Goal: Check status: Check status

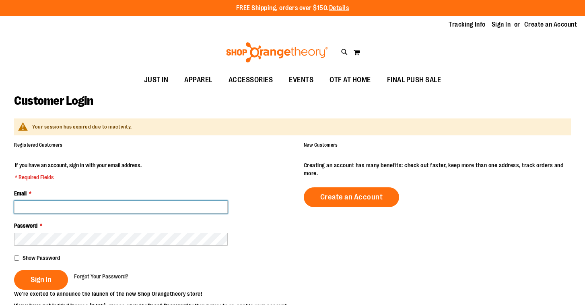
click at [64, 205] on input "Email *" at bounding box center [121, 206] width 214 height 13
click at [26, 206] on input "Email *" at bounding box center [121, 206] width 214 height 13
paste input "**********"
type input "**********"
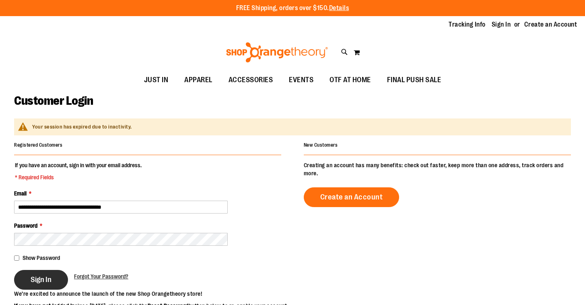
click at [34, 284] on button "Sign In" at bounding box center [41, 280] width 54 height 20
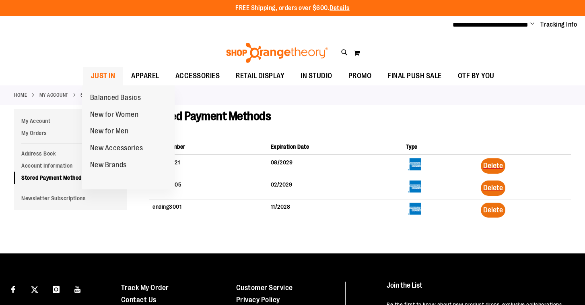
click at [106, 74] on span "JUST IN" at bounding box center [103, 76] width 25 height 18
click at [105, 74] on span "JUST IN" at bounding box center [103, 76] width 25 height 18
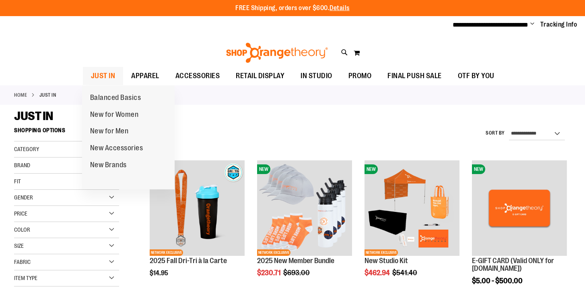
click at [101, 73] on span "JUST IN" at bounding box center [103, 76] width 25 height 18
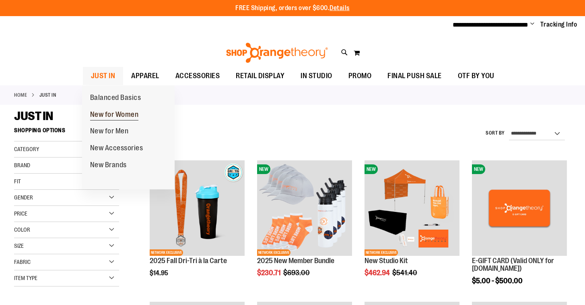
click at [110, 114] on span "New for Women" at bounding box center [114, 115] width 49 height 10
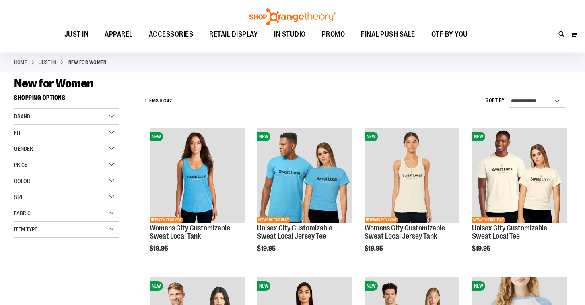
scroll to position [34, 0]
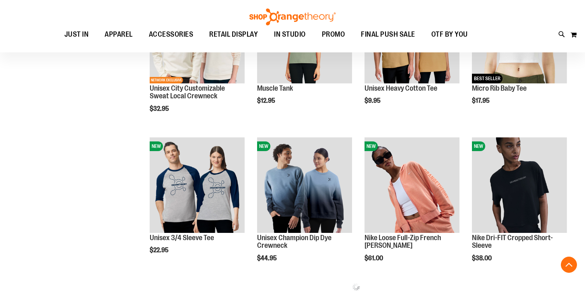
scroll to position [322, 0]
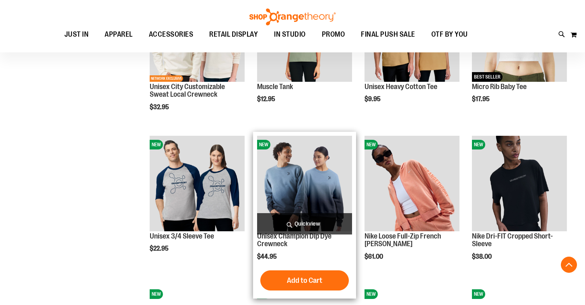
click at [298, 220] on span "Quickview" at bounding box center [304, 223] width 95 height 21
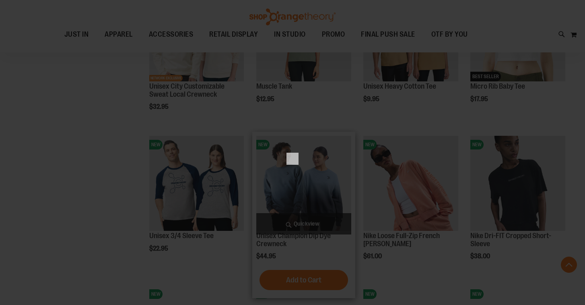
scroll to position [0, 0]
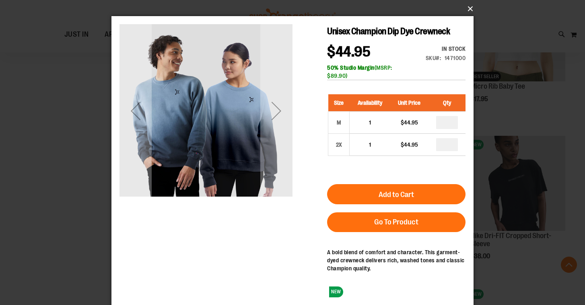
click at [471, 6] on button "×" at bounding box center [295, 9] width 362 height 18
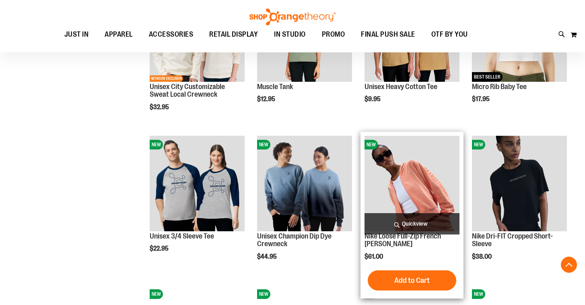
click at [416, 225] on span "Quickview" at bounding box center [412, 223] width 95 height 21
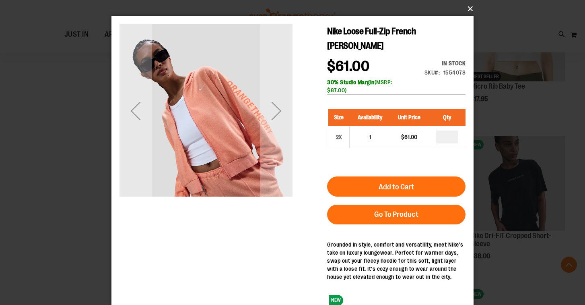
click at [468, 7] on button "×" at bounding box center [295, 9] width 362 height 18
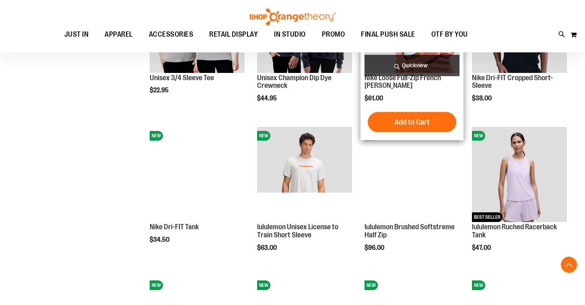
scroll to position [481, 0]
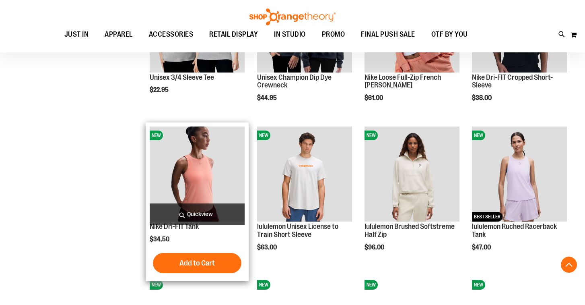
click at [203, 211] on span "Quickview" at bounding box center [197, 213] width 95 height 21
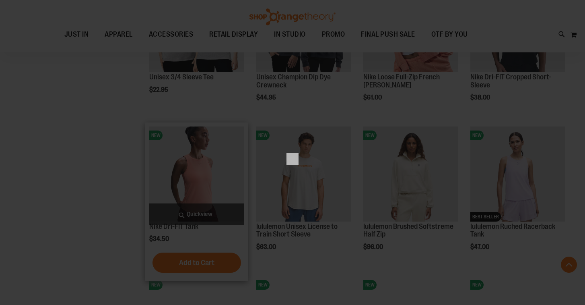
scroll to position [0, 0]
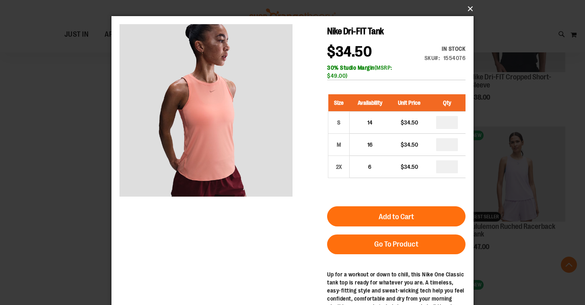
click at [467, 7] on button "×" at bounding box center [295, 9] width 362 height 18
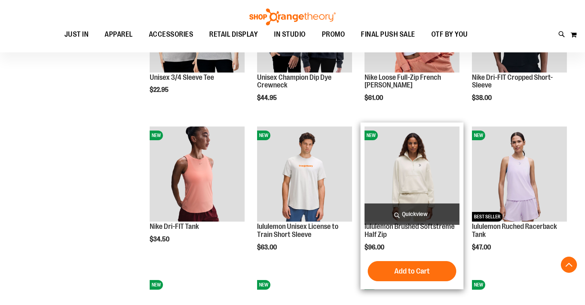
click at [413, 213] on span "Quickview" at bounding box center [412, 213] width 95 height 21
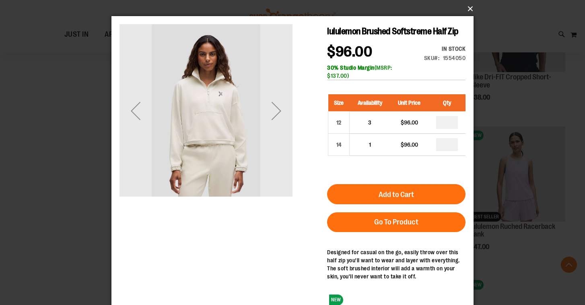
click at [470, 8] on button "×" at bounding box center [295, 9] width 362 height 18
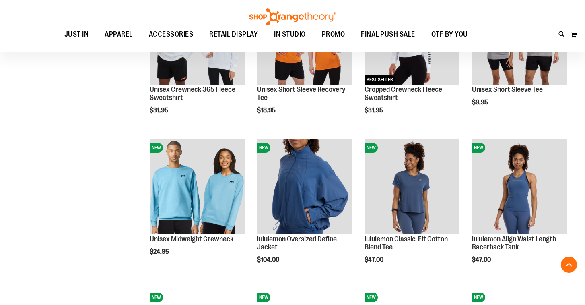
scroll to position [510, 0]
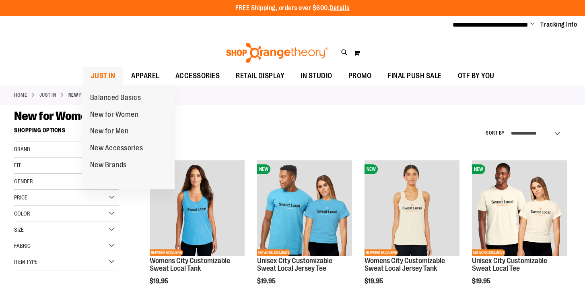
click at [100, 72] on span "JUST IN" at bounding box center [103, 76] width 25 height 18
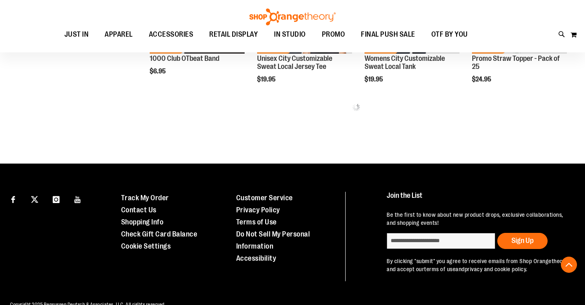
scroll to position [515, 0]
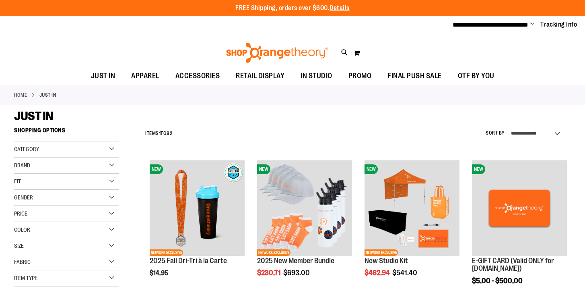
click at [20, 93] on link "Home" at bounding box center [20, 94] width 13 height 7
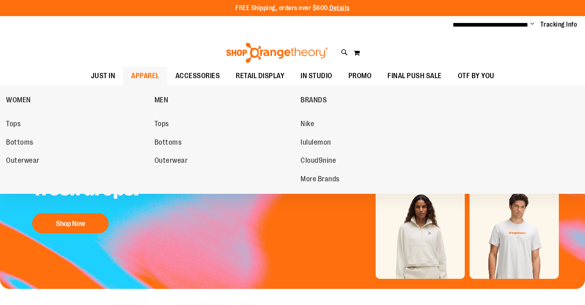
click at [142, 75] on span "APPAREL" at bounding box center [145, 76] width 28 height 18
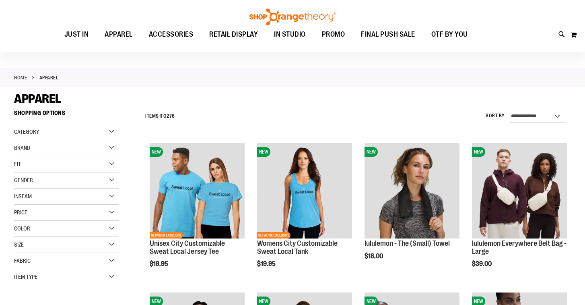
scroll to position [17, 0]
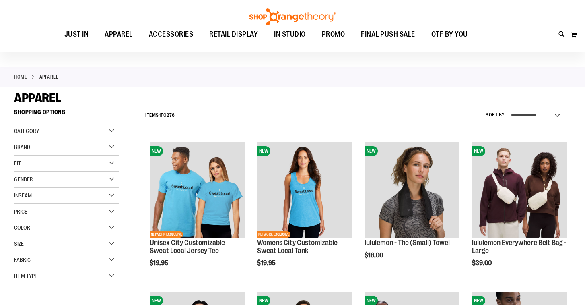
click at [112, 147] on div "Brand" at bounding box center [66, 147] width 105 height 16
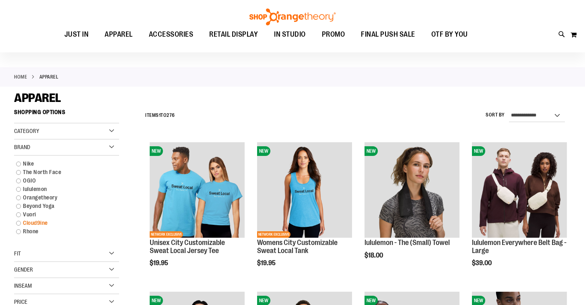
click at [23, 223] on link "Cloud9ine" at bounding box center [62, 223] width 101 height 8
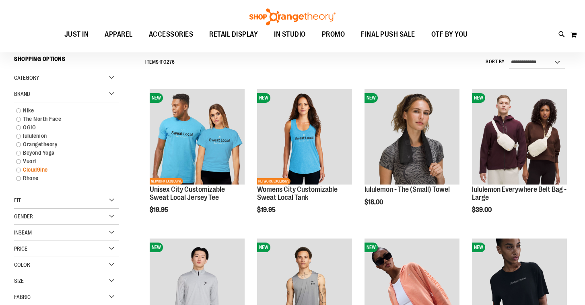
scroll to position [70, 0]
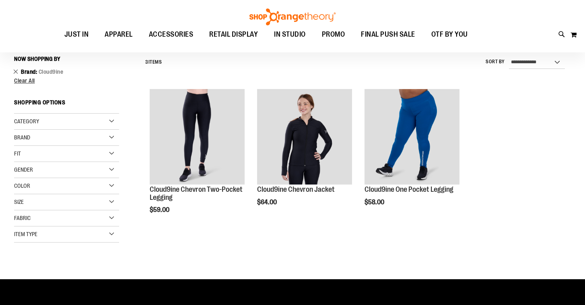
click at [16, 72] on link "Remove This Item" at bounding box center [15, 71] width 5 height 8
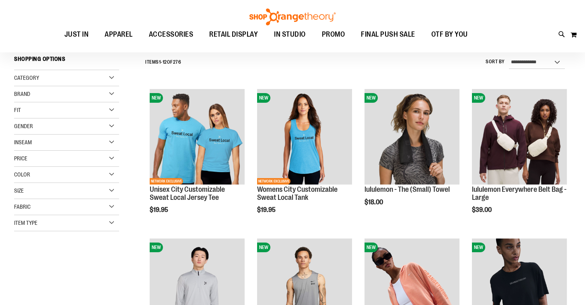
click at [28, 97] on div "Brand" at bounding box center [66, 94] width 105 height 16
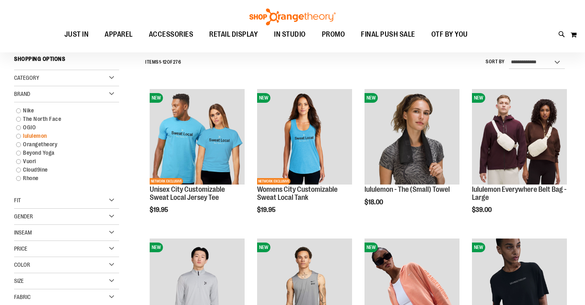
click at [24, 135] on link "lululemon" at bounding box center [62, 136] width 101 height 8
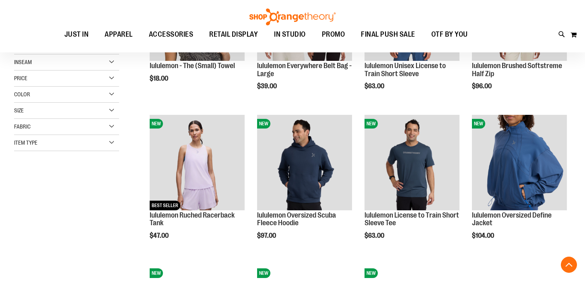
scroll to position [196, 0]
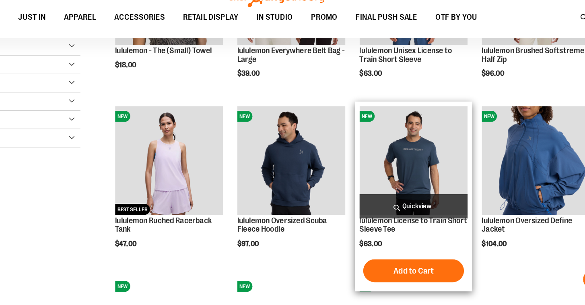
click at [406, 198] on span "Quickview" at bounding box center [412, 200] width 95 height 21
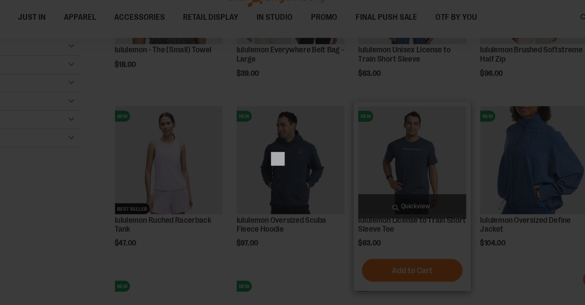
scroll to position [0, 0]
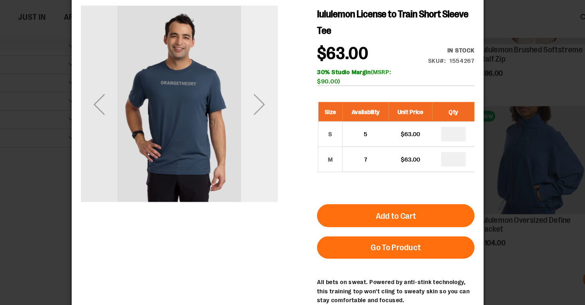
click at [239, 92] on div "Next" at bounding box center [237, 91] width 32 height 32
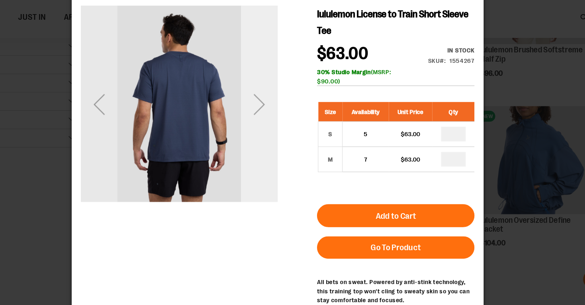
click at [239, 92] on div "Next" at bounding box center [237, 91] width 32 height 32
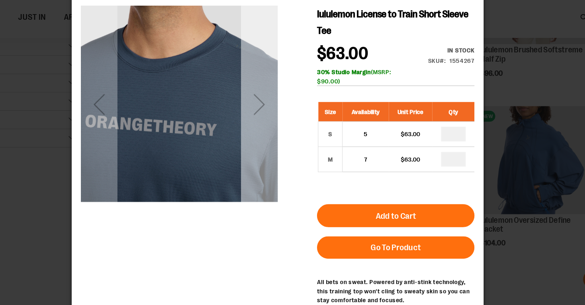
click at [239, 92] on div "Next" at bounding box center [237, 91] width 32 height 32
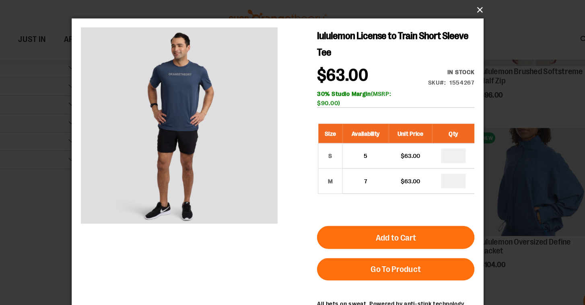
click at [469, 9] on button "×" at bounding box center [295, 9] width 362 height 18
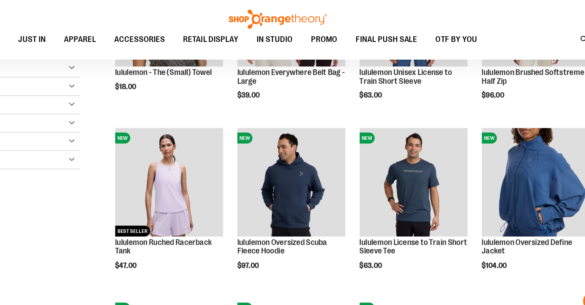
scroll to position [196, 0]
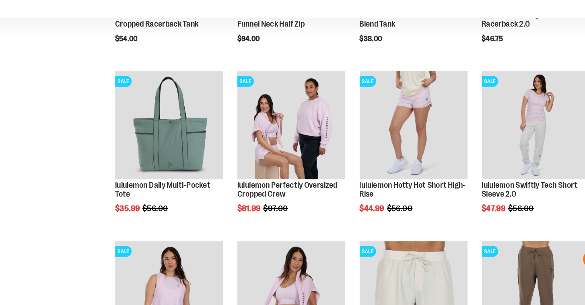
scroll to position [657, 0]
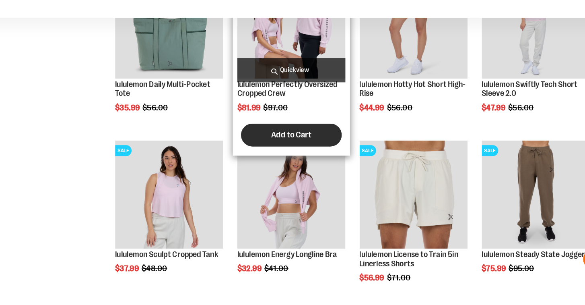
scroll to position [746, 0]
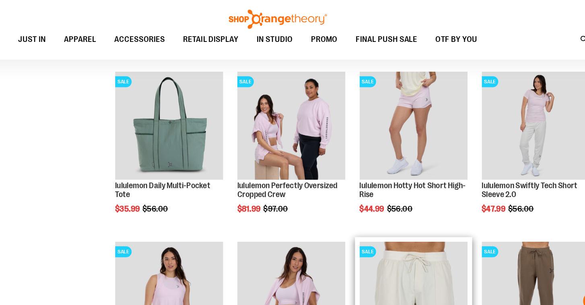
scroll to position [666, 0]
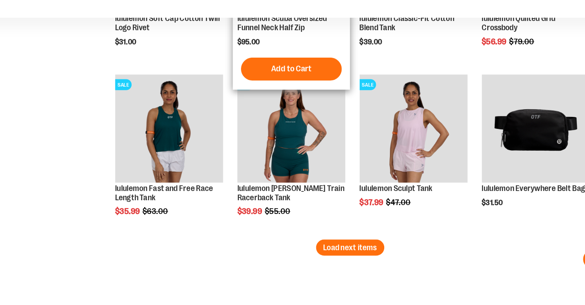
scroll to position [1264, 0]
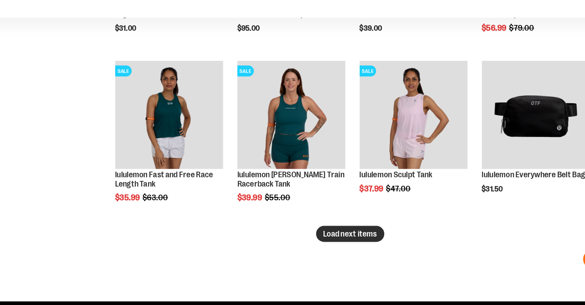
click at [362, 243] on span "Load next items" at bounding box center [356, 242] width 47 height 8
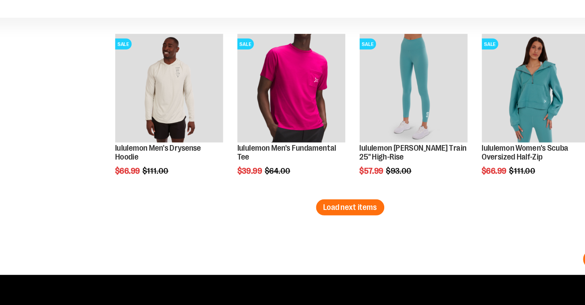
scroll to position [1740, 0]
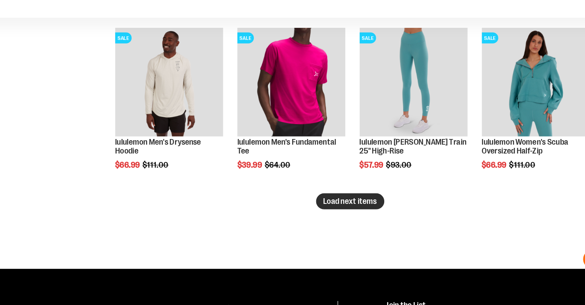
click at [345, 213] on span "Load next items" at bounding box center [356, 213] width 47 height 8
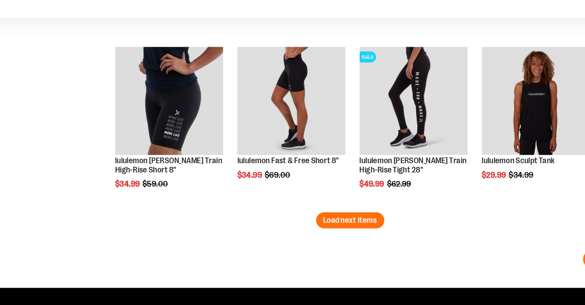
scroll to position [2178, 0]
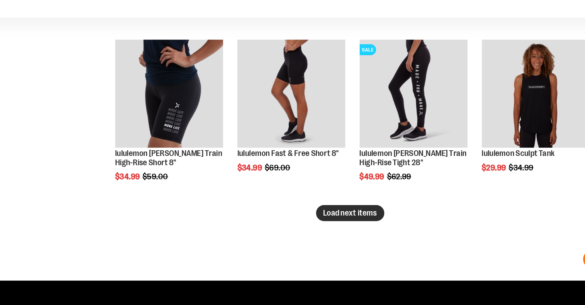
click at [357, 225] on span "Load next items" at bounding box center [356, 224] width 47 height 8
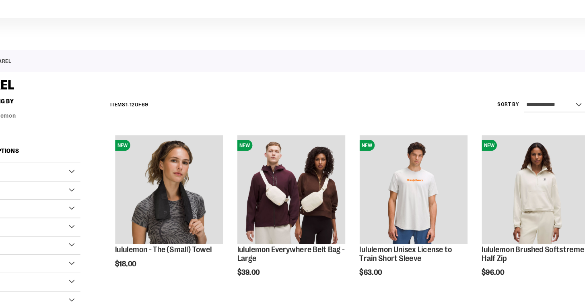
scroll to position [67, 0]
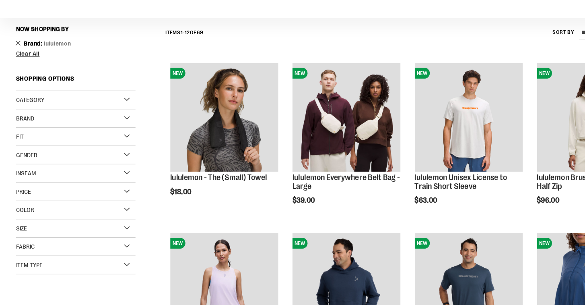
click at [15, 74] on link "Remove This Item" at bounding box center [15, 74] width 5 height 8
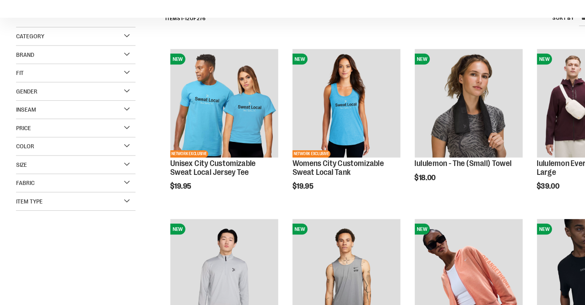
scroll to position [82, 0]
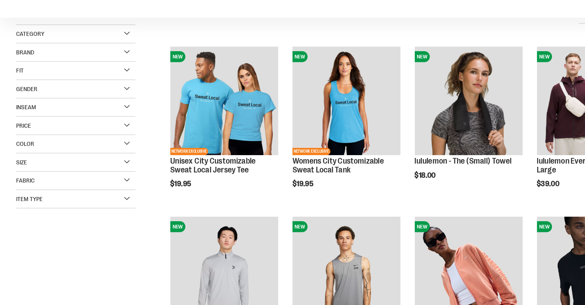
click at [109, 82] on div "Brand" at bounding box center [66, 83] width 105 height 16
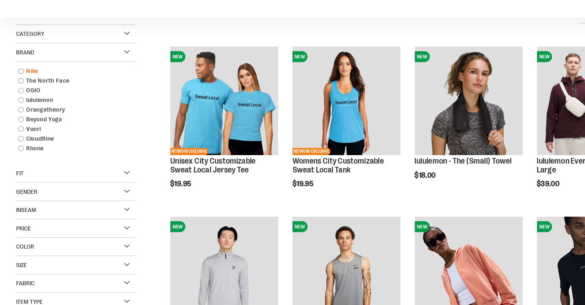
click at [23, 99] on link "Nike" at bounding box center [62, 99] width 101 height 8
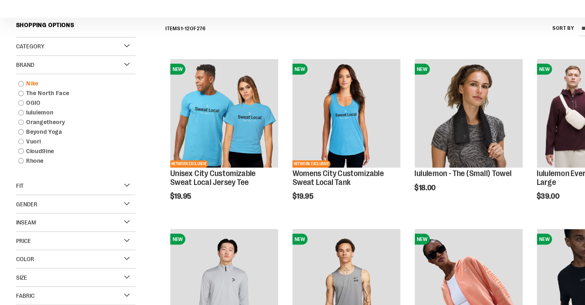
scroll to position [70, 0]
click at [18, 111] on link "Nike" at bounding box center [62, 110] width 101 height 8
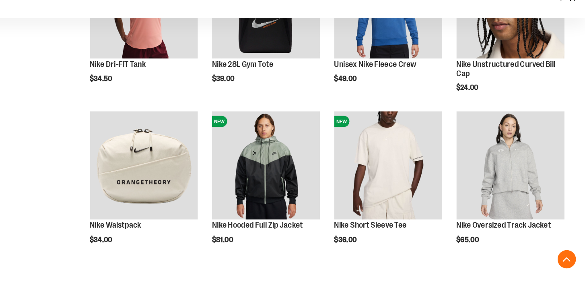
scroll to position [308, 0]
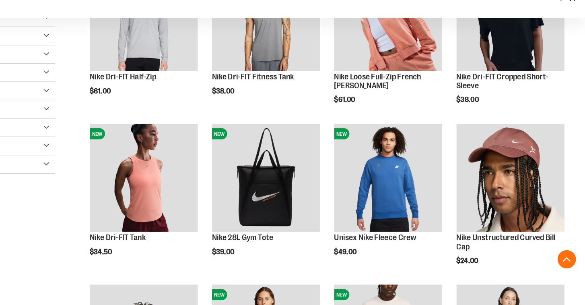
scroll to position [156, 0]
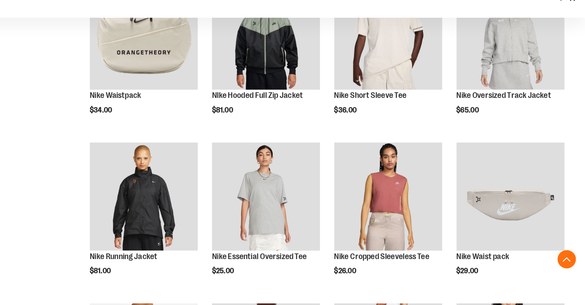
scroll to position [424, 0]
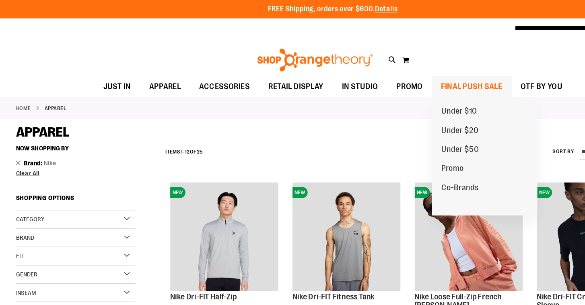
click at [407, 77] on span "FINAL PUSH SALE" at bounding box center [415, 76] width 54 height 18
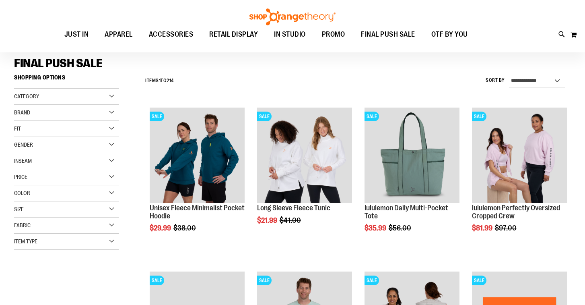
scroll to position [64, 0]
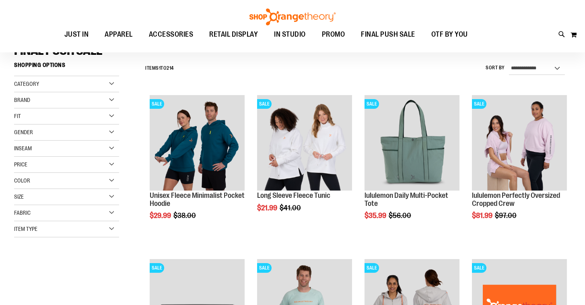
click at [113, 99] on div "Brand" at bounding box center [66, 100] width 105 height 16
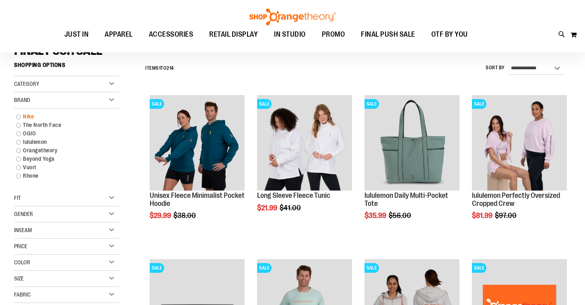
click at [20, 115] on link "Nike" at bounding box center [62, 116] width 101 height 8
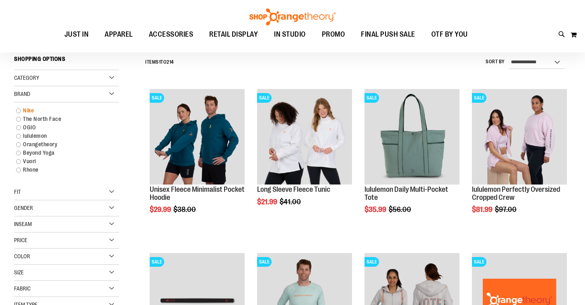
scroll to position [70, 0]
click at [24, 110] on link "Nike" at bounding box center [62, 110] width 101 height 8
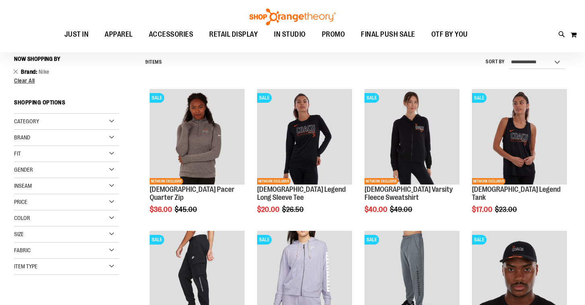
click at [44, 141] on div "Brand" at bounding box center [66, 138] width 105 height 16
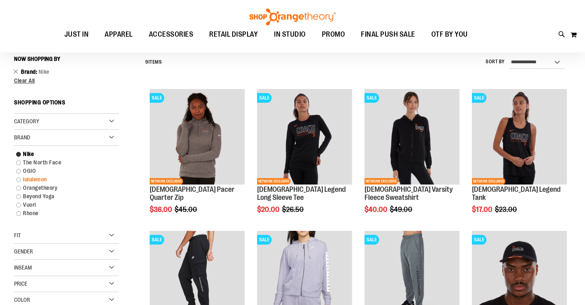
click at [33, 178] on link "lululemon" at bounding box center [62, 179] width 101 height 8
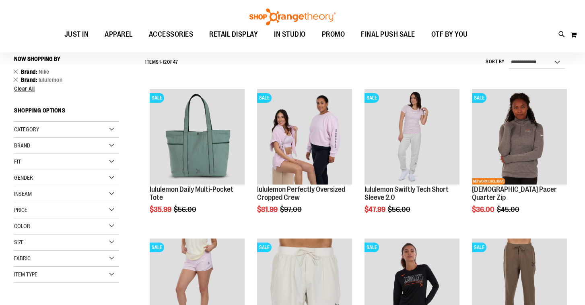
click at [56, 144] on div "Brand" at bounding box center [66, 146] width 105 height 16
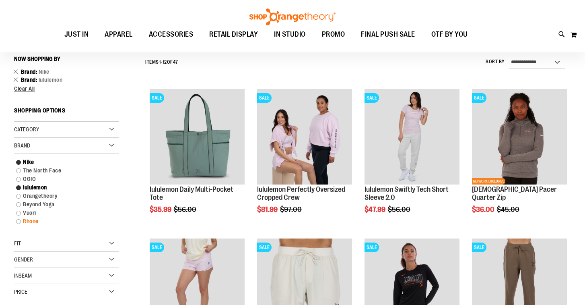
click at [31, 221] on link "Rhone" at bounding box center [62, 221] width 101 height 8
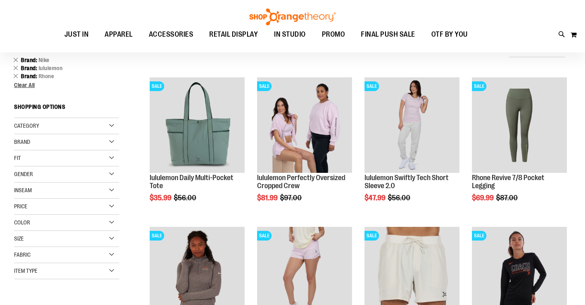
scroll to position [83, 0]
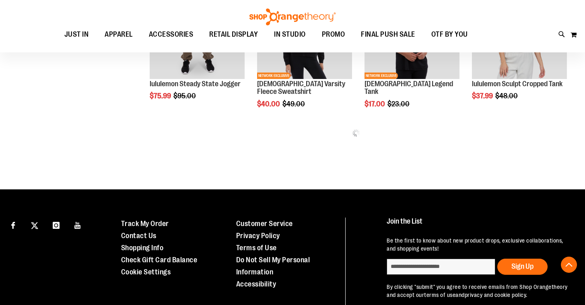
scroll to position [487, 0]
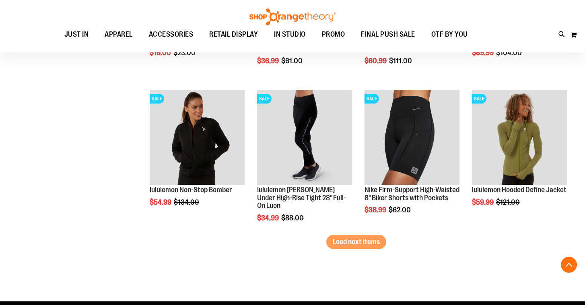
scroll to position [1278, 0]
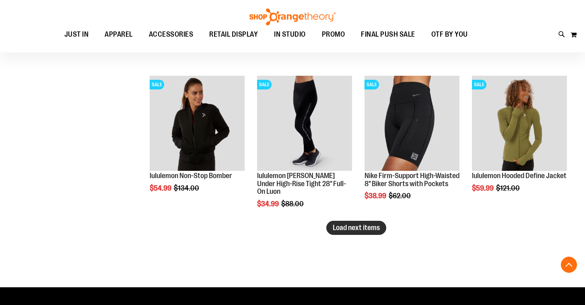
click at [354, 227] on span "Load next items" at bounding box center [356, 227] width 47 height 8
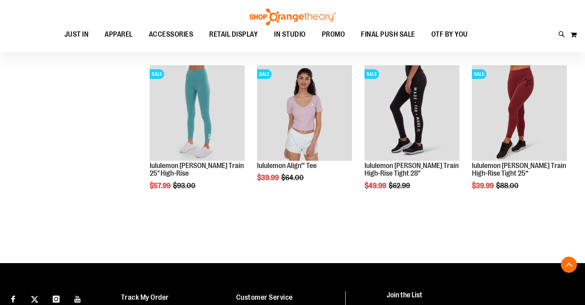
scroll to position [1741, 0]
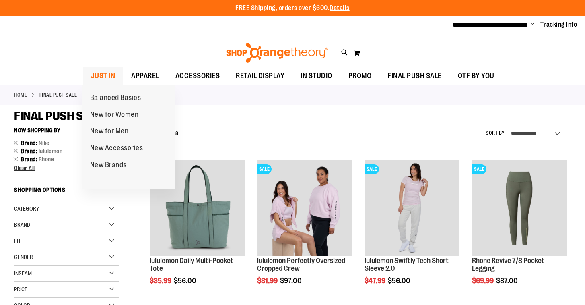
click at [99, 71] on span "JUST IN" at bounding box center [103, 76] width 25 height 18
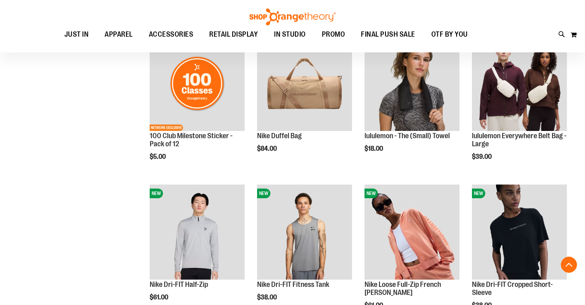
scroll to position [573, 0]
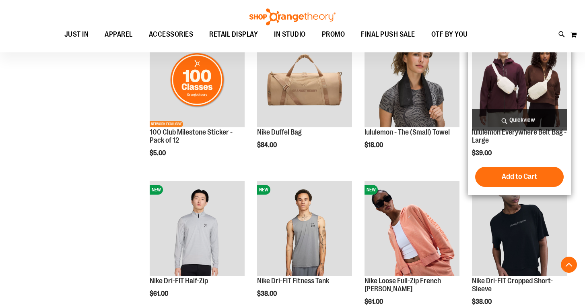
click at [522, 120] on span "Quickview" at bounding box center [519, 119] width 95 height 21
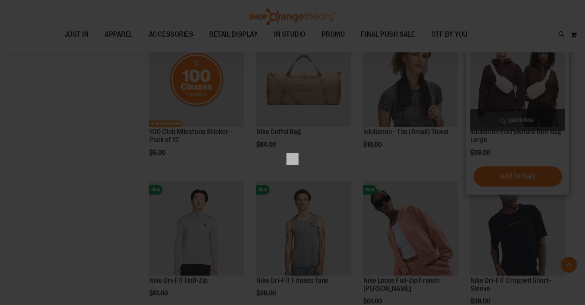
scroll to position [0, 0]
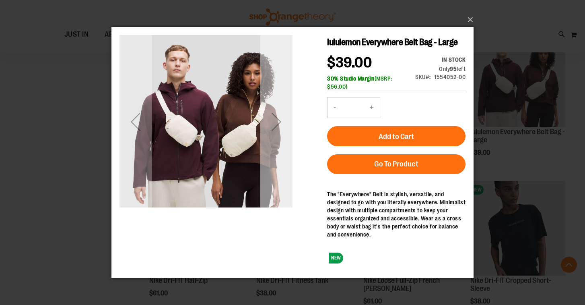
click at [279, 118] on div "Next" at bounding box center [276, 121] width 32 height 32
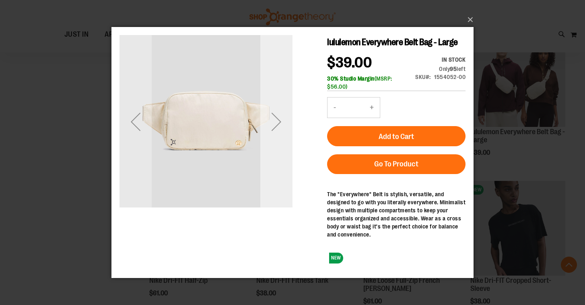
click at [279, 118] on div "Next" at bounding box center [276, 121] width 32 height 32
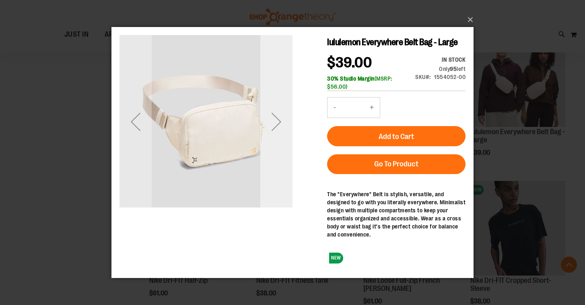
click at [279, 118] on div "Next" at bounding box center [276, 121] width 32 height 32
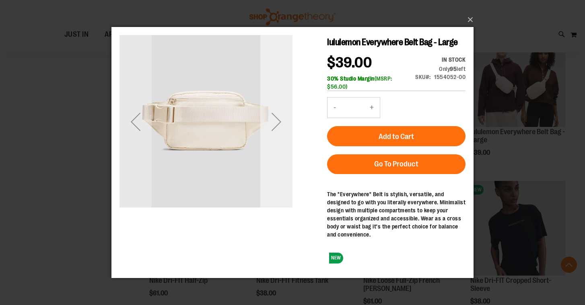
click at [279, 118] on div "Next" at bounding box center [276, 121] width 32 height 32
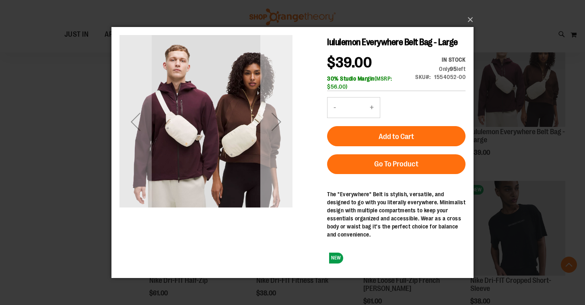
click at [279, 118] on div "Next" at bounding box center [276, 121] width 32 height 32
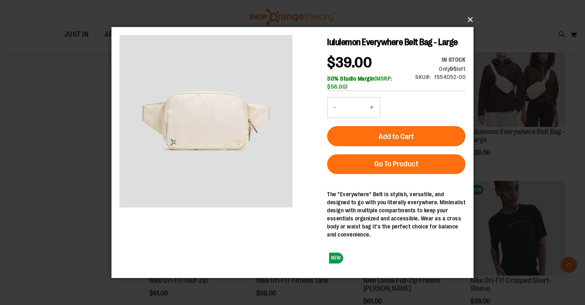
click at [470, 18] on button "×" at bounding box center [295, 20] width 362 height 18
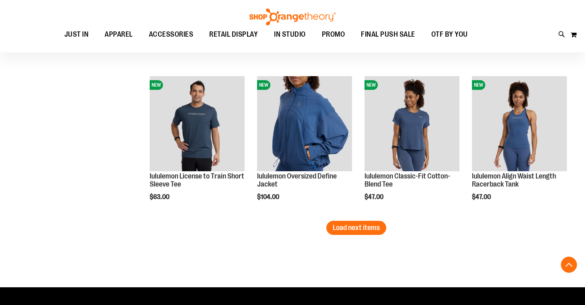
scroll to position [1297, 0]
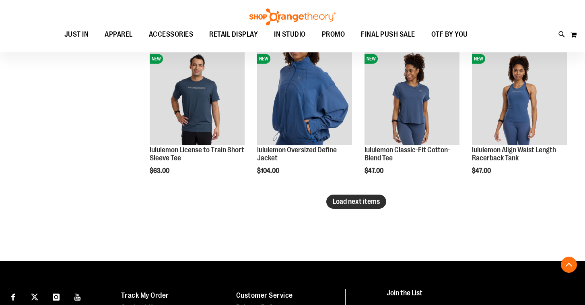
click at [351, 201] on span "Load next items" at bounding box center [356, 201] width 47 height 8
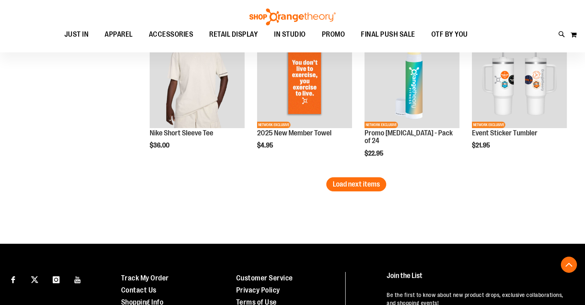
scroll to position [1783, 0]
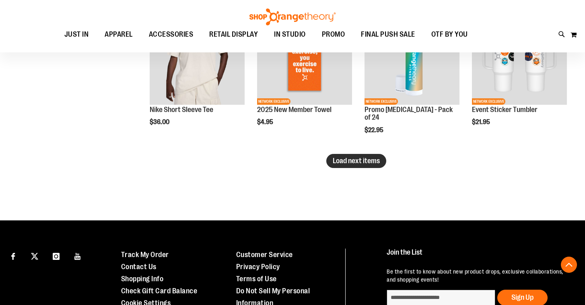
click at [348, 160] on span "Load next items" at bounding box center [356, 161] width 47 height 8
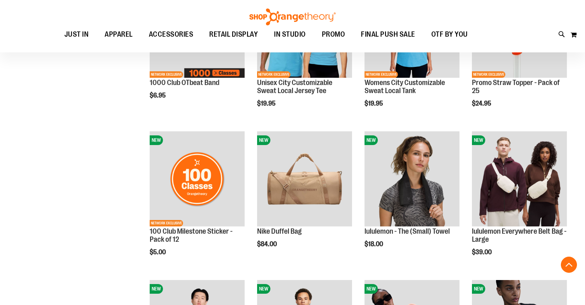
scroll to position [109, 0]
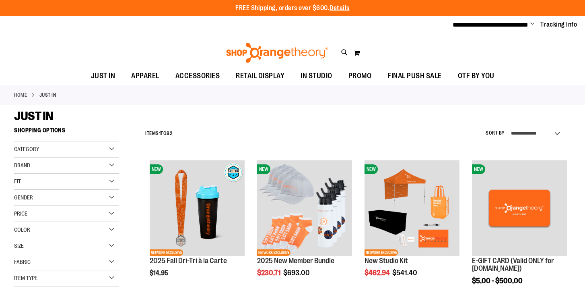
click at [532, 24] on span "Change" at bounding box center [532, 25] width 4 height 8
click at [483, 40] on link "My Account" at bounding box center [503, 38] width 70 height 15
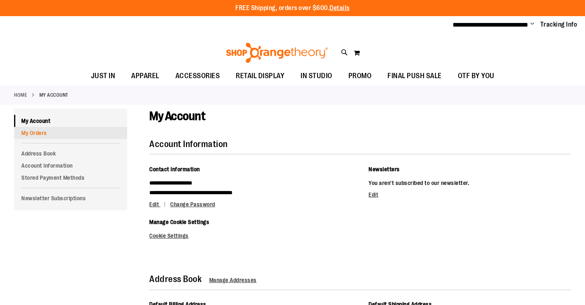
click at [29, 134] on link "My Orders" at bounding box center [70, 133] width 113 height 12
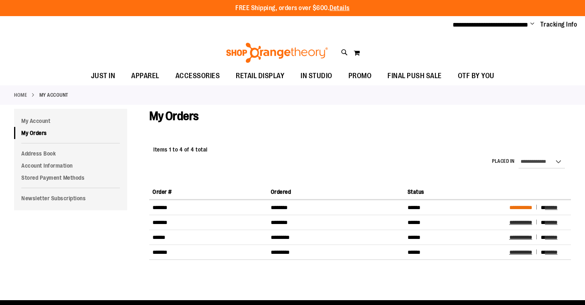
click at [518, 208] on span "**********" at bounding box center [521, 207] width 23 height 6
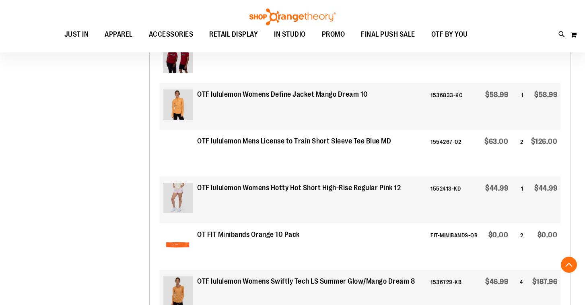
scroll to position [999, 0]
click at [174, 159] on img at bounding box center [178, 151] width 30 height 30
click at [172, 157] on img at bounding box center [178, 151] width 30 height 30
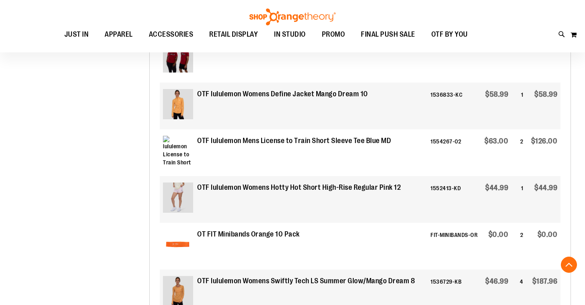
click at [238, 144] on strong "OTF lululemon Mens License to Train Short Sleeve Tee Blue MD" at bounding box center [294, 141] width 194 height 10
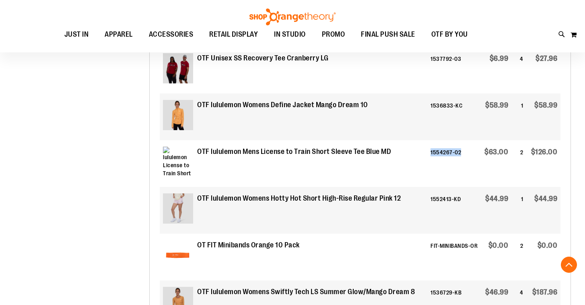
drag, startPoint x: 461, startPoint y: 152, endPoint x: 430, endPoint y: 153, distance: 31.0
click at [430, 153] on td "1554267-02" at bounding box center [454, 163] width 54 height 47
copy td "1554267-02"
click at [561, 33] on icon at bounding box center [562, 34] width 7 height 9
click at [121, 42] on input "Search" at bounding box center [292, 45] width 463 height 27
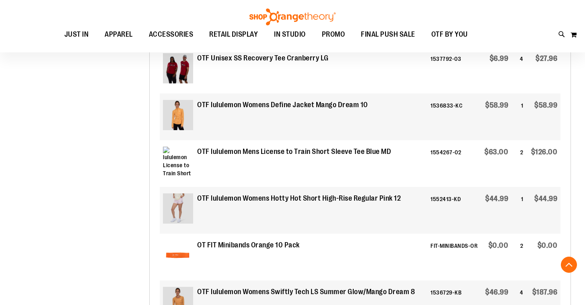
paste input "**********"
click at [84, 101] on img at bounding box center [81, 100] width 32 height 32
type input "**********"
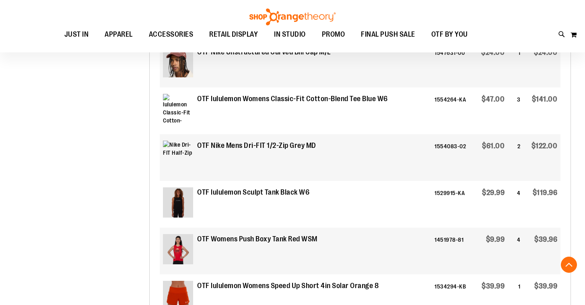
scroll to position [1686, 0]
drag, startPoint x: 459, startPoint y: 102, endPoint x: 429, endPoint y: 103, distance: 30.6
click at [431, 103] on td "1554264-KA" at bounding box center [451, 110] width 41 height 47
copy td "1554264-KA"
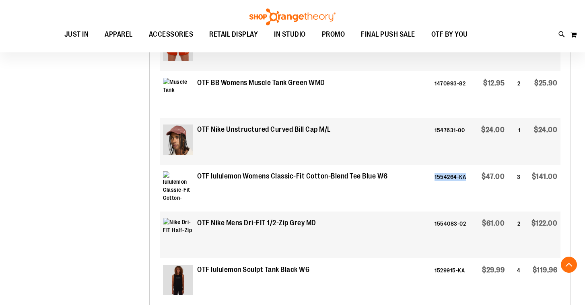
scroll to position [1594, 0]
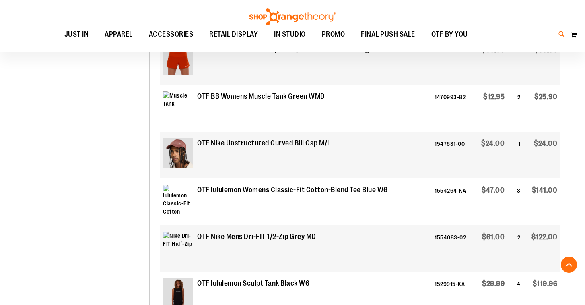
click at [559, 33] on icon at bounding box center [562, 34] width 7 height 9
click at [167, 45] on input "Search" at bounding box center [292, 45] width 463 height 27
paste input "**********"
type input "**********"
